Goal: Task Accomplishment & Management: Manage account settings

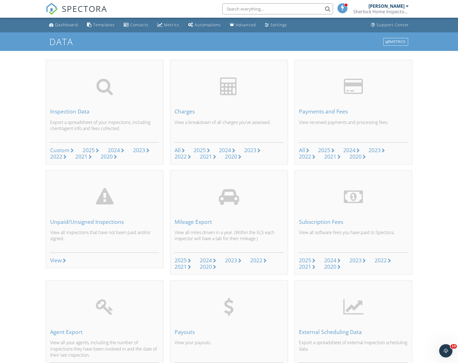
click at [66, 10] on span "SPECTORA" at bounding box center [84, 9] width 45 height 12
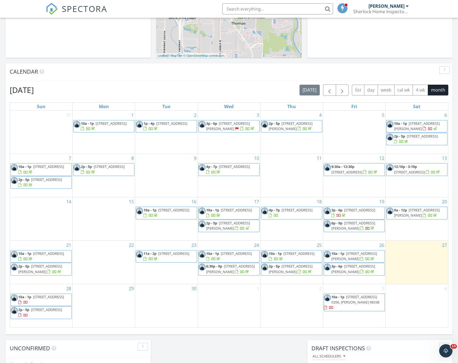
scroll to position [194, 0]
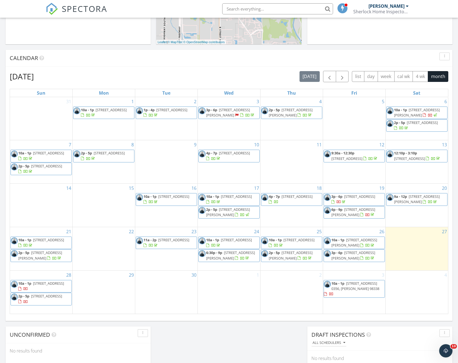
click at [52, 286] on span "[STREET_ADDRESS]" at bounding box center [48, 283] width 31 height 5
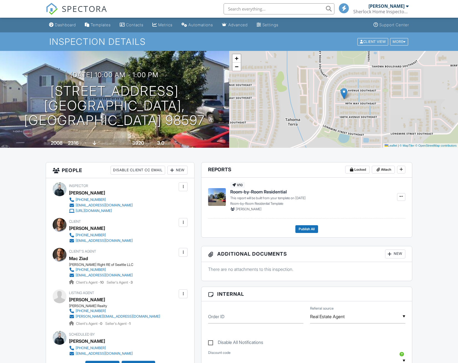
click at [186, 224] on div at bounding box center [183, 223] width 6 height 6
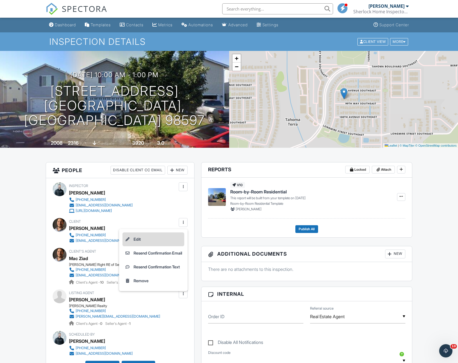
click at [138, 239] on li "Edit" at bounding box center [153, 240] width 62 height 14
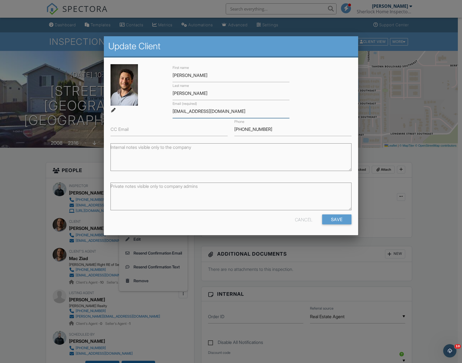
click at [194, 108] on input "mzahomes@gmail.com" at bounding box center [231, 112] width 117 height 14
type input "michaelzobian@gmail.com"
click at [336, 220] on input "Save" at bounding box center [336, 220] width 29 height 10
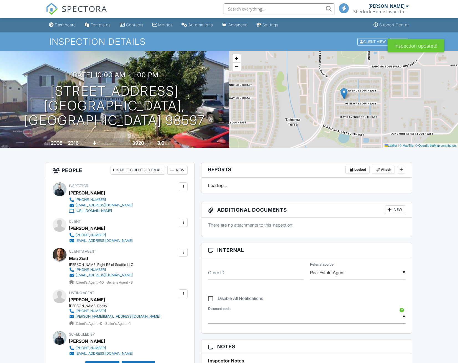
click at [182, 221] on div at bounding box center [183, 223] width 6 height 6
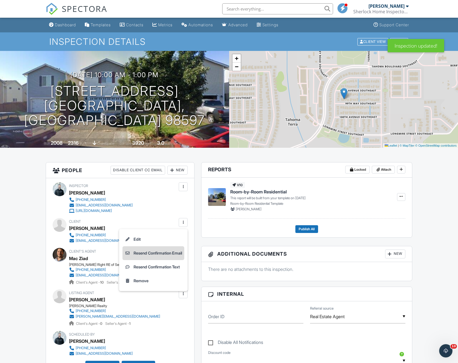
click at [157, 251] on li "Resend Confirmation Email" at bounding box center [153, 254] width 62 height 14
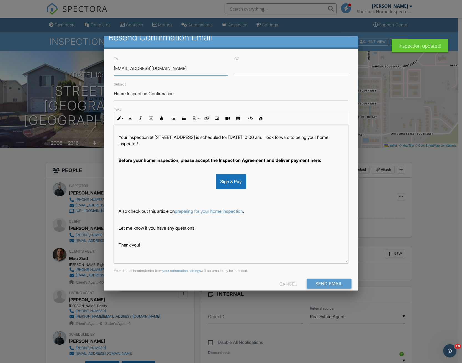
scroll to position [18, 0]
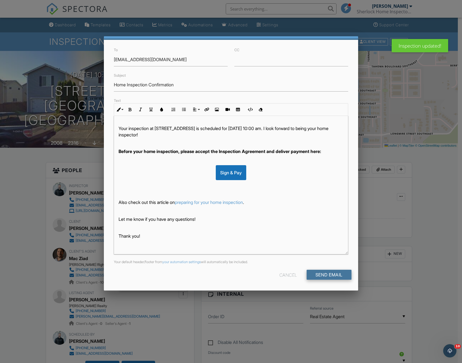
click at [324, 276] on input "Send Email" at bounding box center [329, 275] width 45 height 10
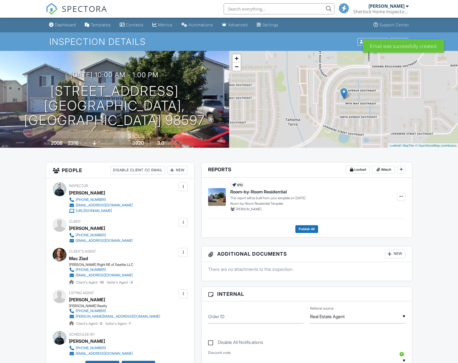
click at [78, 11] on span "SPECTORA" at bounding box center [84, 9] width 45 height 12
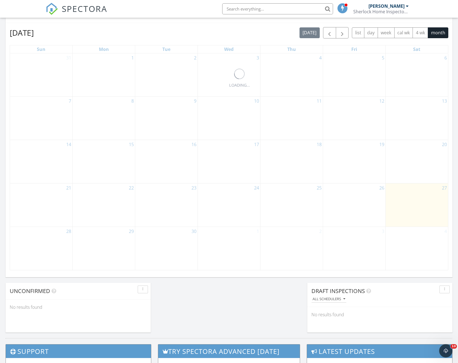
scroll to position [254, 0]
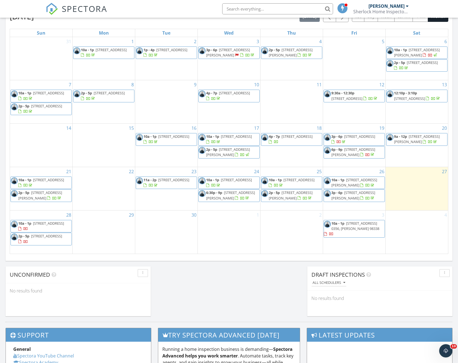
click at [47, 240] on span "2p - 5p 1002 N 31st St, Renton 98056" at bounding box center [41, 239] width 61 height 11
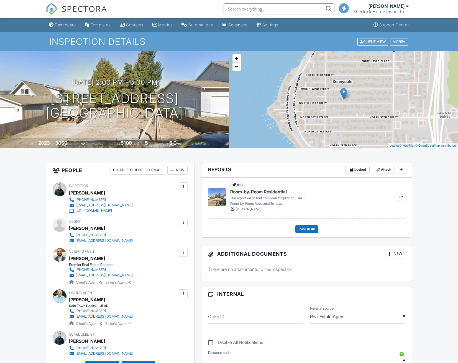
click at [183, 224] on div at bounding box center [183, 223] width 6 height 6
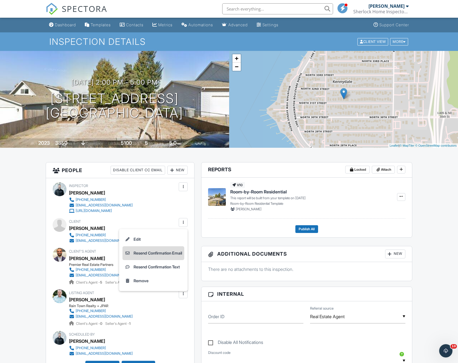
click at [145, 253] on li "Resend Confirmation Email" at bounding box center [153, 254] width 62 height 14
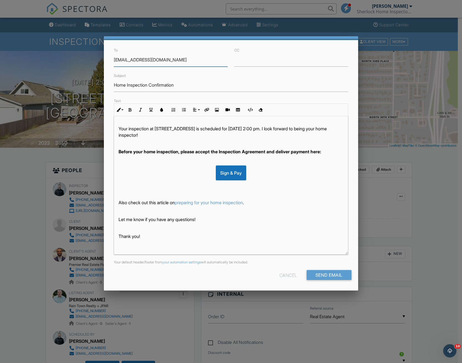
scroll to position [18, 0]
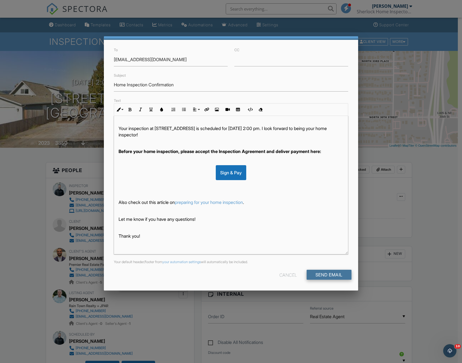
click at [317, 272] on input "Send Email" at bounding box center [329, 275] width 45 height 10
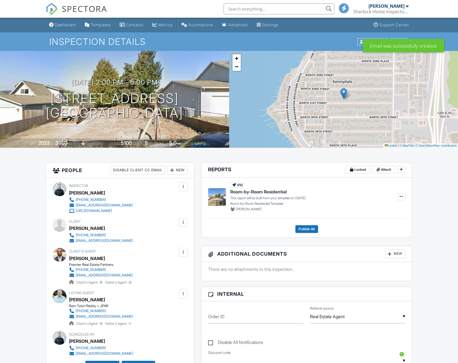
click at [76, 10] on span "SPECTORA" at bounding box center [84, 9] width 45 height 12
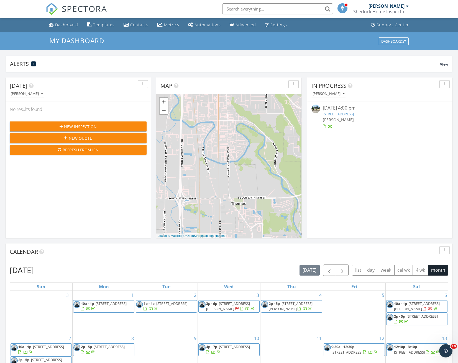
click at [142, 55] on div "Alerts 1 View Company Inspection 1 Learn More No new alerts That is a good thin…" at bounding box center [229, 313] width 458 height 526
click at [22, 63] on div "Alerts 1" at bounding box center [225, 63] width 430 height 7
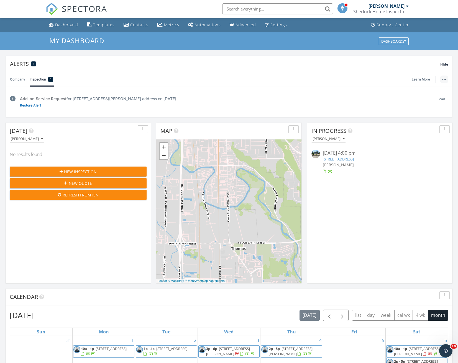
click at [446, 79] on div "button" at bounding box center [444, 79] width 8 height 1
click at [28, 72] on div "Alerts 1 Hide" at bounding box center [229, 64] width 447 height 16
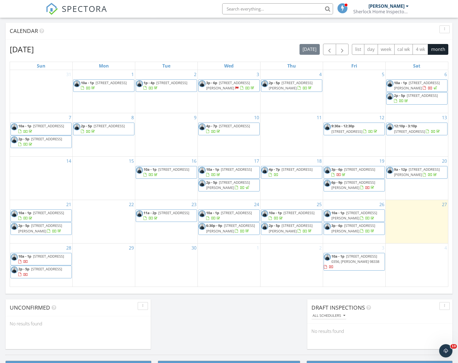
scroll to position [222, 0]
